Goal: Task Accomplishment & Management: Use online tool/utility

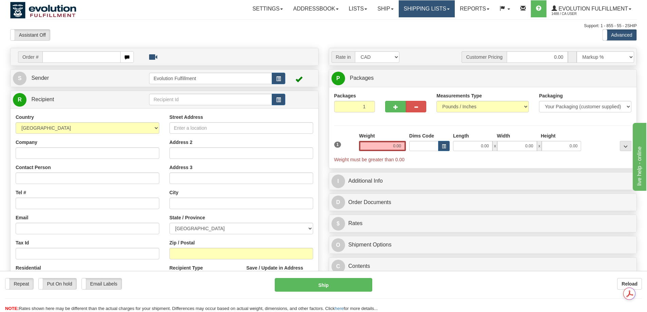
click at [423, 11] on link "Shipping lists" at bounding box center [427, 8] width 56 height 17
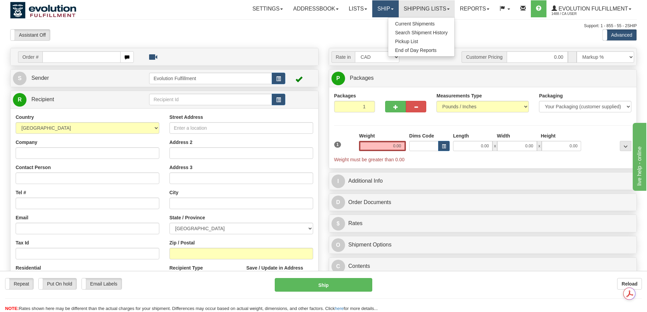
click at [372, 8] on link "Ship" at bounding box center [385, 8] width 26 height 17
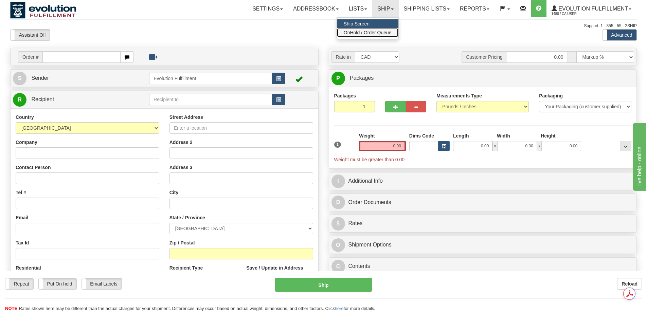
click at [360, 31] on span "OnHold / Order Queue" at bounding box center [368, 32] width 48 height 5
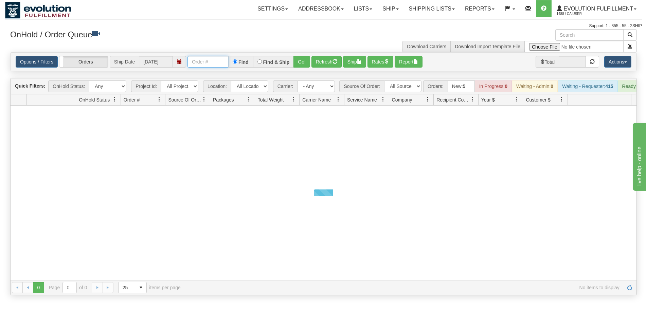
click at [198, 64] on input "text" at bounding box center [208, 62] width 41 height 12
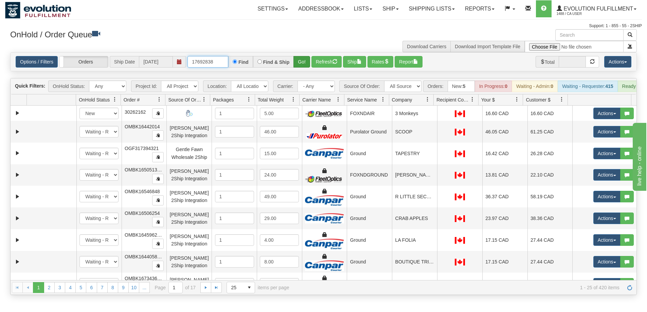
type input "17692838"
click at [305, 59] on button "Go!" at bounding box center [302, 62] width 17 height 12
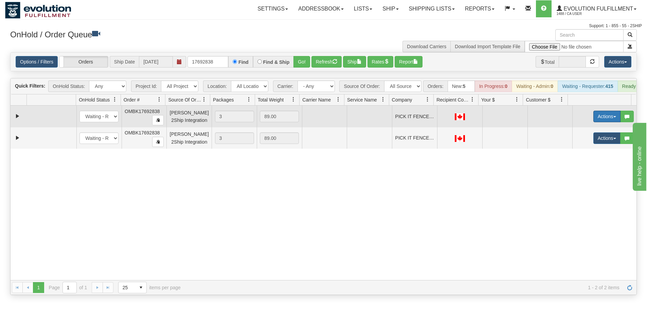
click at [597, 122] on button "Actions" at bounding box center [607, 117] width 27 height 12
click at [587, 134] on link "Open" at bounding box center [593, 129] width 54 height 9
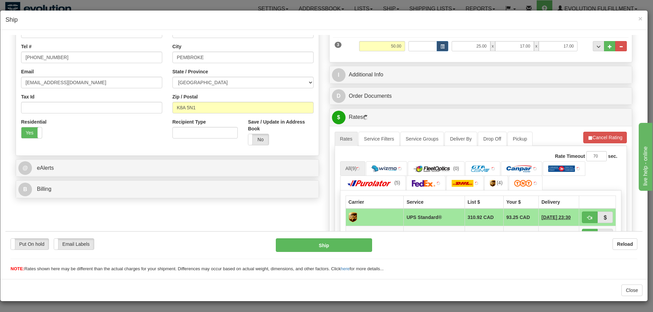
scroll to position [170, 0]
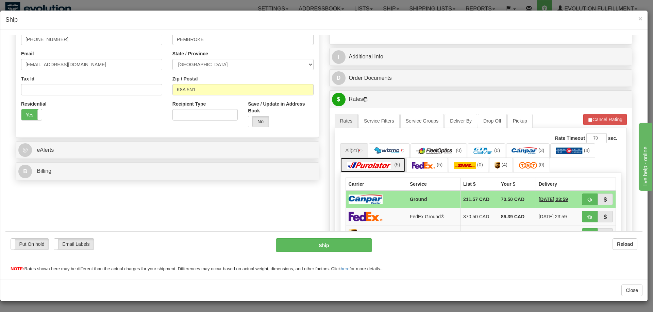
click at [378, 167] on img at bounding box center [369, 165] width 48 height 7
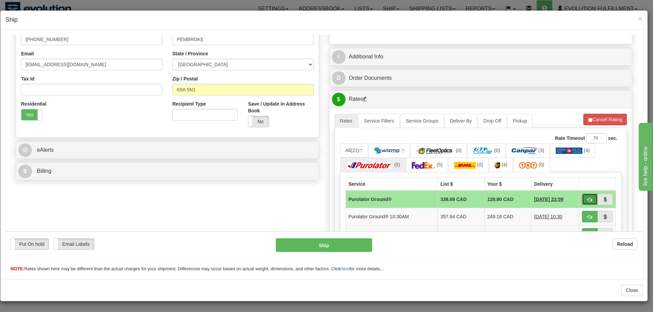
click at [587, 201] on span "button" at bounding box center [589, 199] width 5 height 4
click at [582, 199] on button "button" at bounding box center [590, 199] width 16 height 12
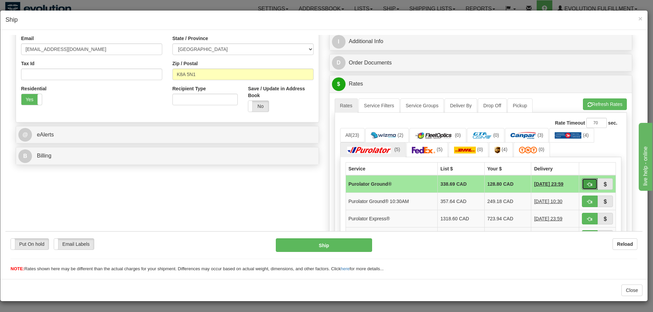
scroll to position [227, 0]
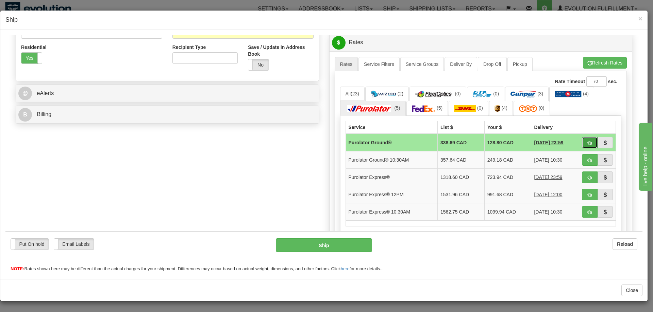
click at [582, 143] on button "button" at bounding box center [590, 143] width 16 height 12
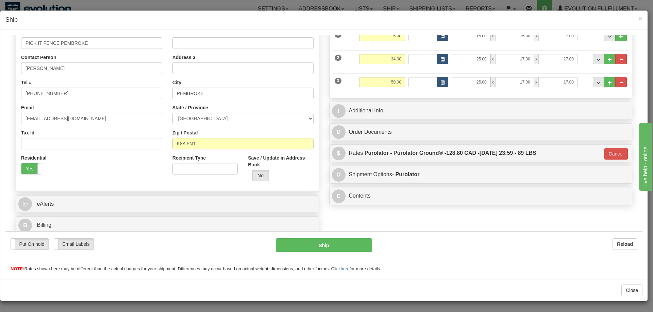
scroll to position [116, 0]
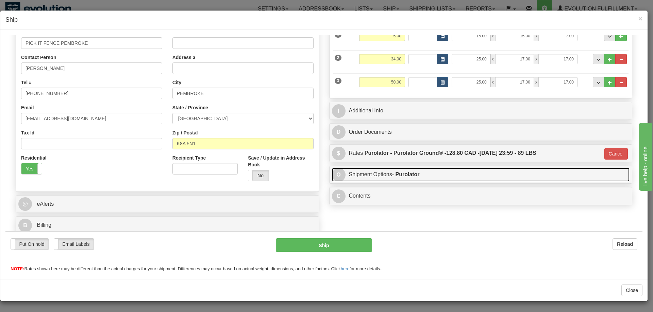
click at [390, 176] on link "O Shipment Options - Purolator" at bounding box center [481, 175] width 298 height 14
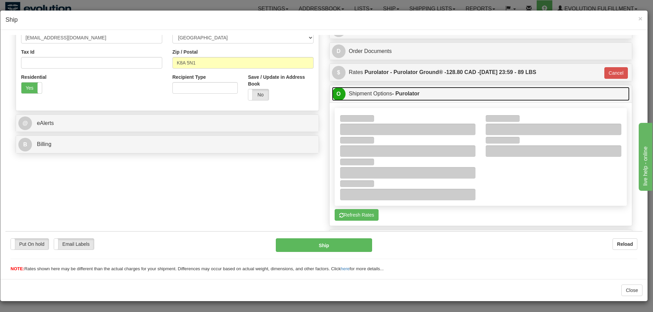
scroll to position [210, 0]
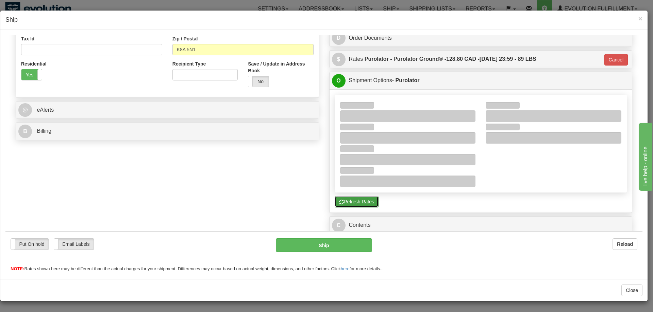
click at [353, 205] on button "Refresh Rates" at bounding box center [356, 202] width 44 height 12
type input "260"
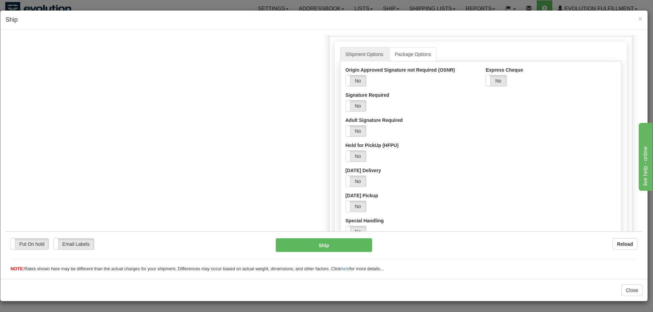
scroll to position [380, 0]
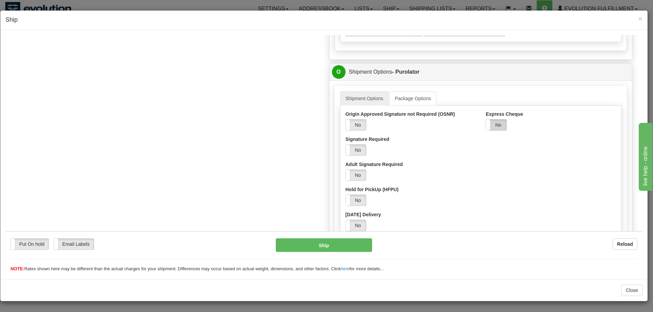
click at [491, 128] on label "No" at bounding box center [496, 124] width 20 height 11
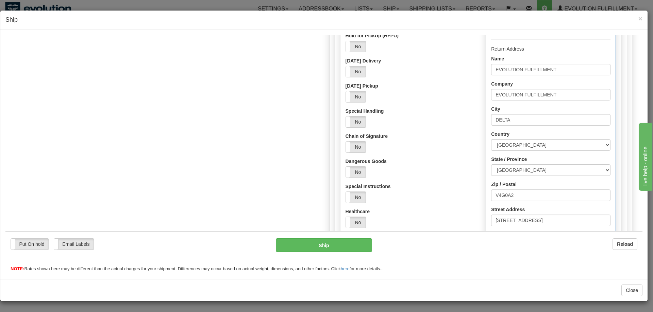
scroll to position [550, 0]
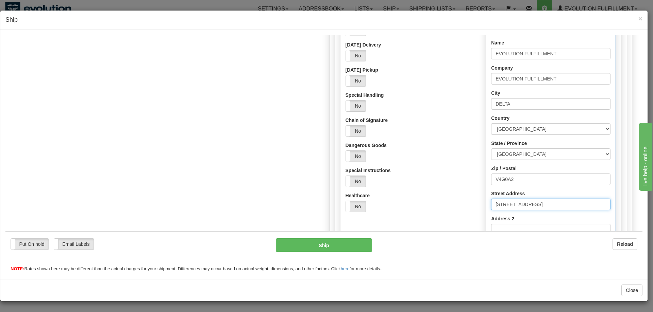
drag, startPoint x: 552, startPoint y: 204, endPoint x: 483, endPoint y: 201, distance: 69.0
click at [486, 201] on div "Method Of Payment Cheque Post - dated Cheque Certified Cheque Money Order Bank …" at bounding box center [550, 118] width 129 height 304
click at [509, 195] on label "Street Address" at bounding box center [508, 193] width 34 height 7
click at [509, 198] on input "[STREET_ADDRESS]" at bounding box center [550, 204] width 119 height 12
click at [577, 204] on input "[STREET_ADDRESS]" at bounding box center [550, 204] width 119 height 12
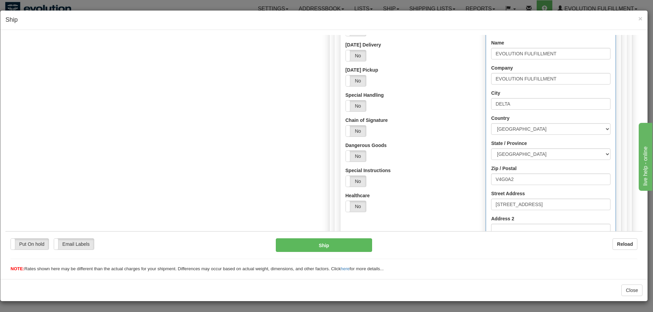
click at [424, 209] on div "Yes No" at bounding box center [410, 207] width 130 height 12
drag, startPoint x: 412, startPoint y: 101, endPoint x: 454, endPoint y: 76, distance: 48.7
click at [412, 101] on div "Yes No" at bounding box center [410, 106] width 130 height 12
click at [640, 18] on span "×" at bounding box center [640, 19] width 4 height 8
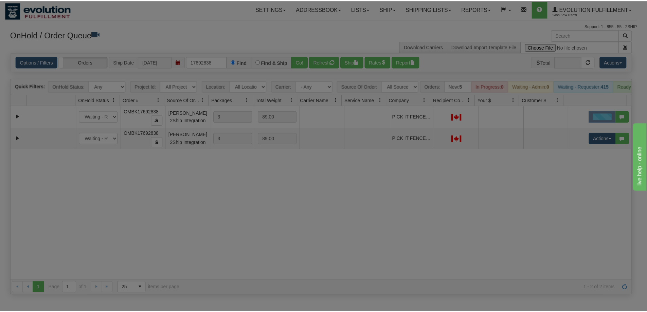
scroll to position [0, 0]
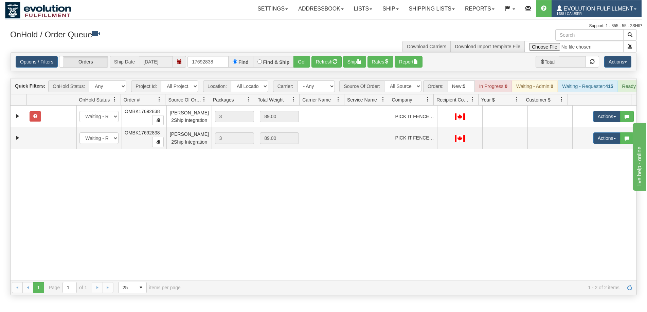
click at [590, 4] on link "Evolution Fulfillment 1488 / CA User" at bounding box center [597, 8] width 90 height 17
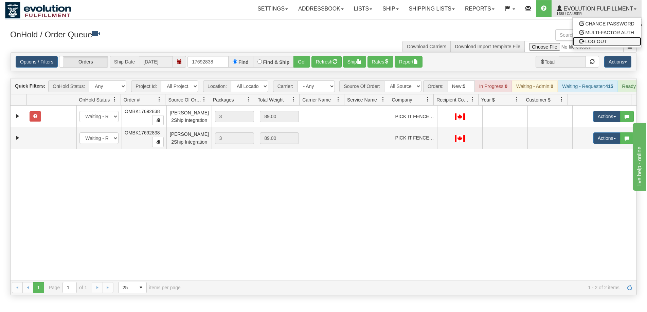
click at [592, 43] on span "LOG OUT" at bounding box center [596, 41] width 21 height 5
